Goal: Transaction & Acquisition: Purchase product/service

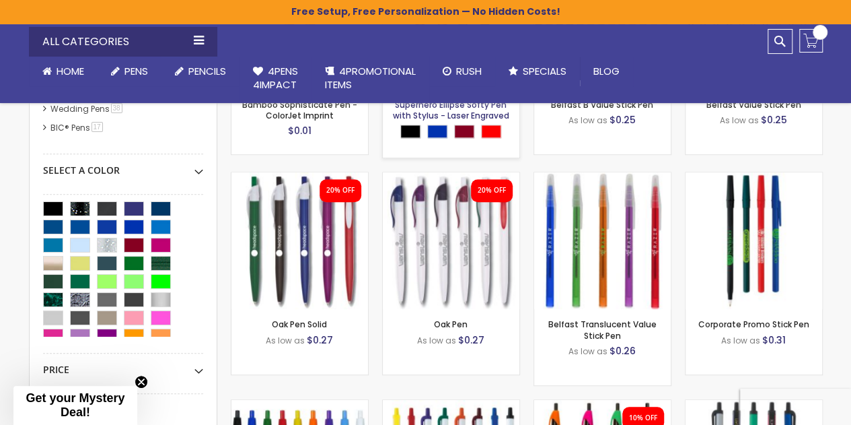
scroll to position [495, 0]
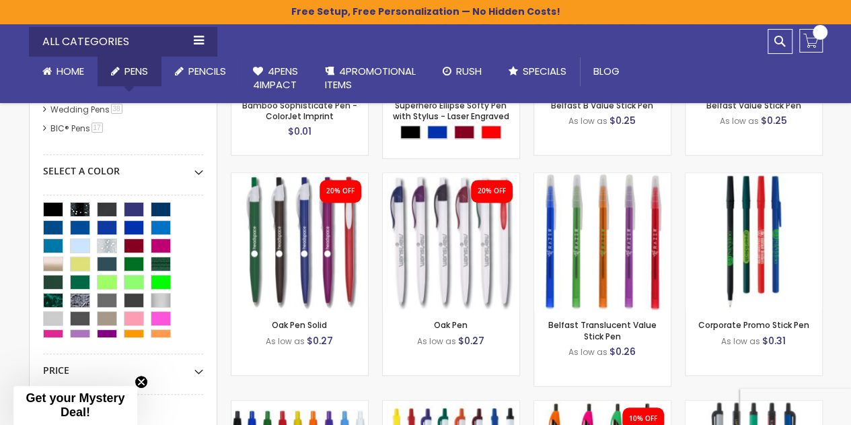
click at [136, 68] on span "Pens" at bounding box center [136, 71] width 24 height 14
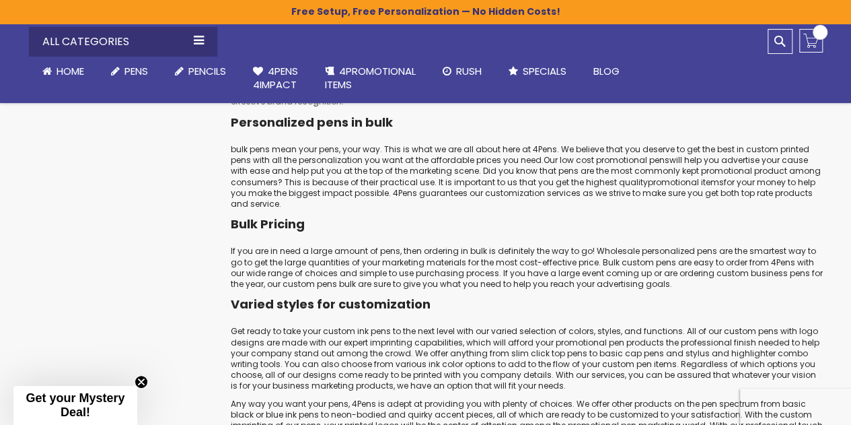
scroll to position [2220, 0]
